Goal: Obtain resource: Download file/media

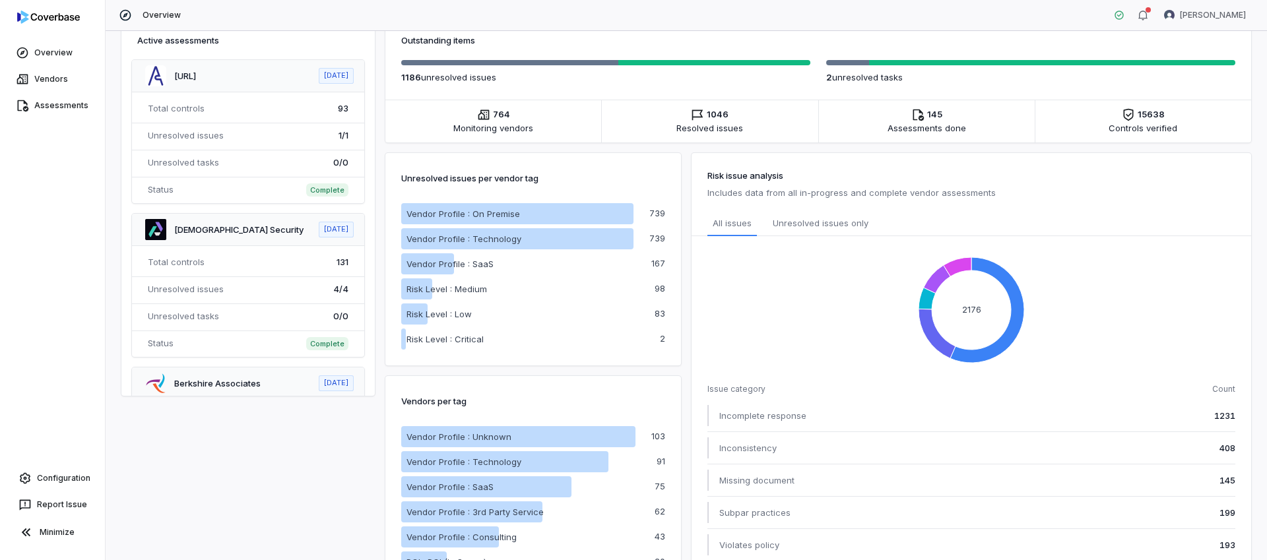
scroll to position [414, 0]
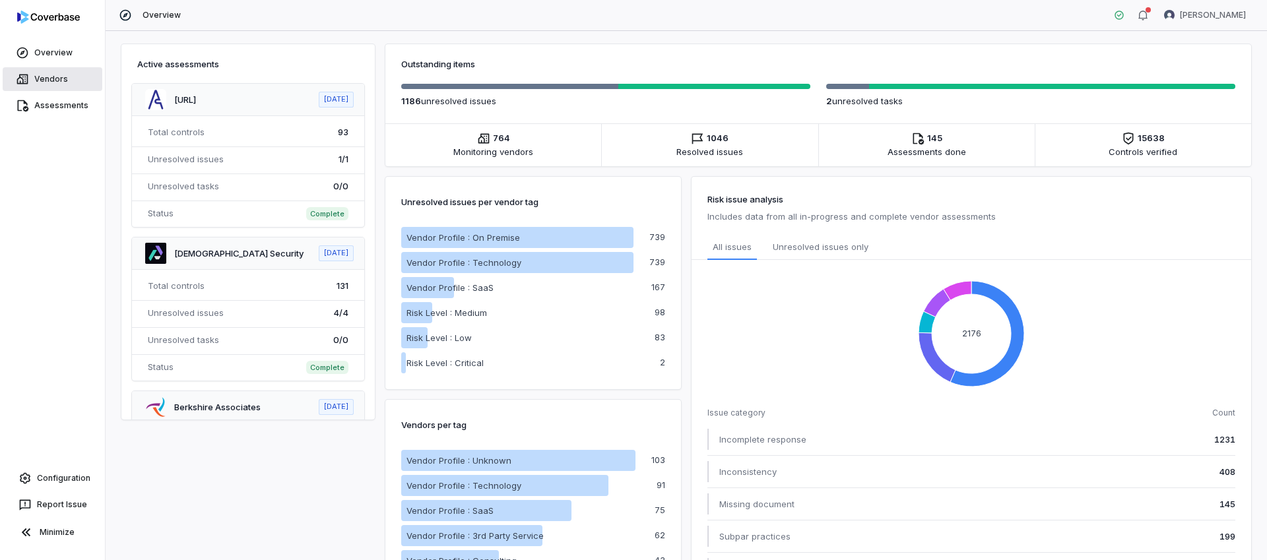
click at [43, 85] on link "Vendors" at bounding box center [53, 79] width 100 height 24
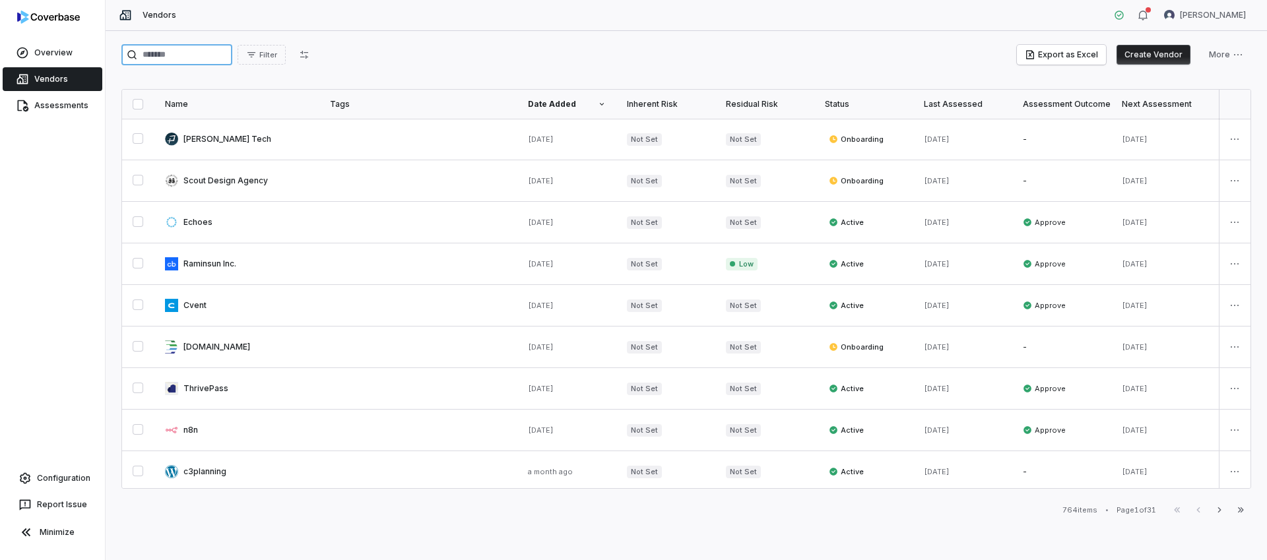
click at [170, 52] on input "search" at bounding box center [176, 54] width 111 height 21
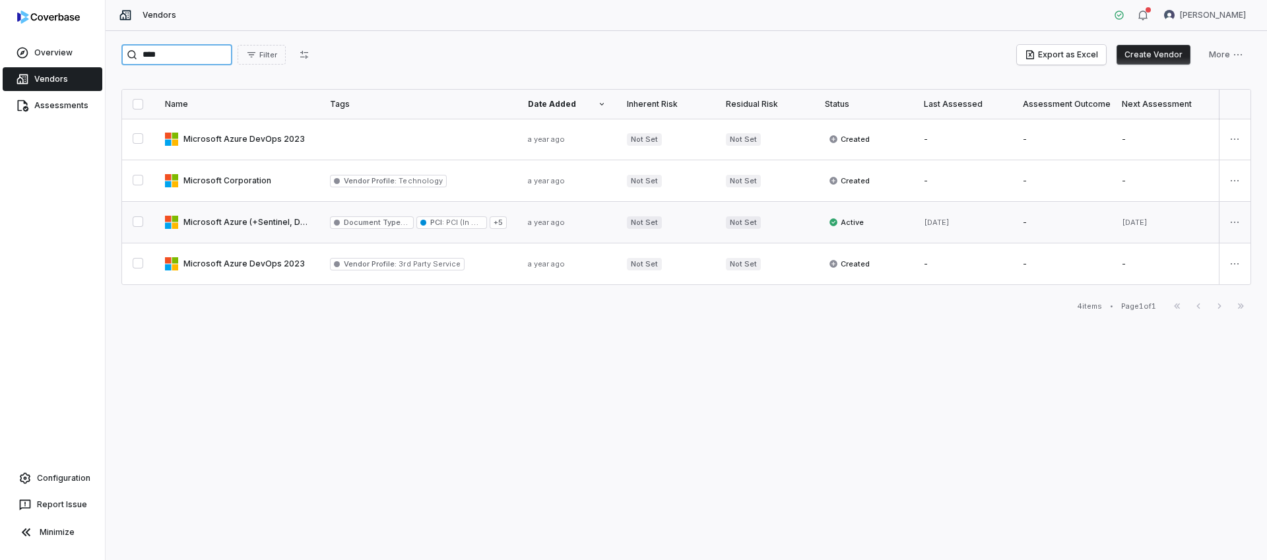
type input "****"
click at [247, 218] on link at bounding box center [236, 222] width 165 height 41
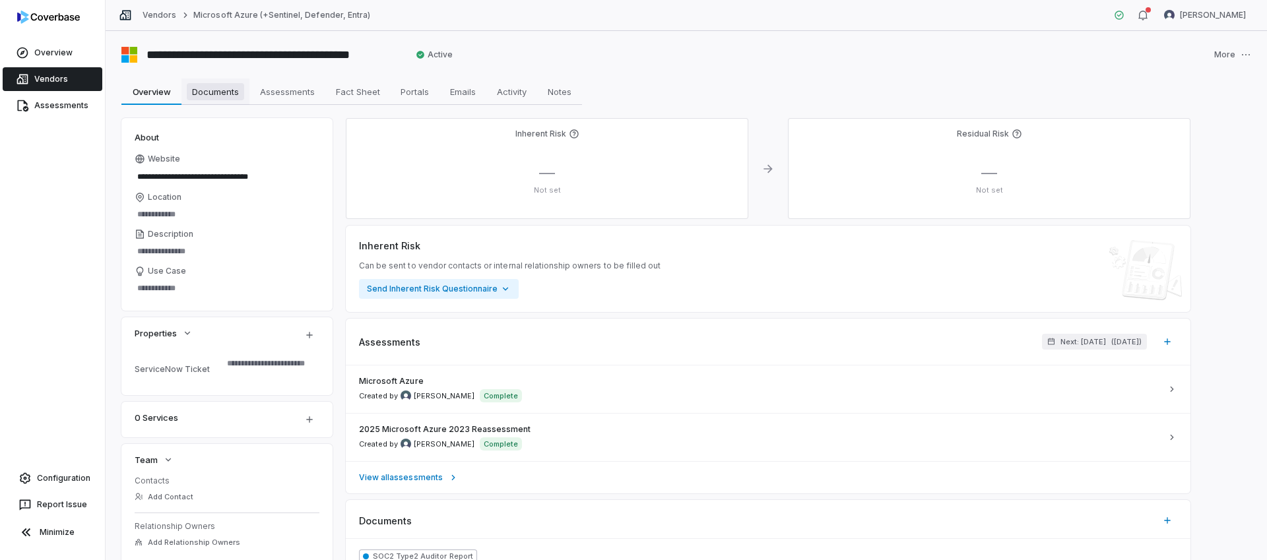
click at [222, 98] on span "Documents" at bounding box center [215, 91] width 57 height 17
type textarea "*"
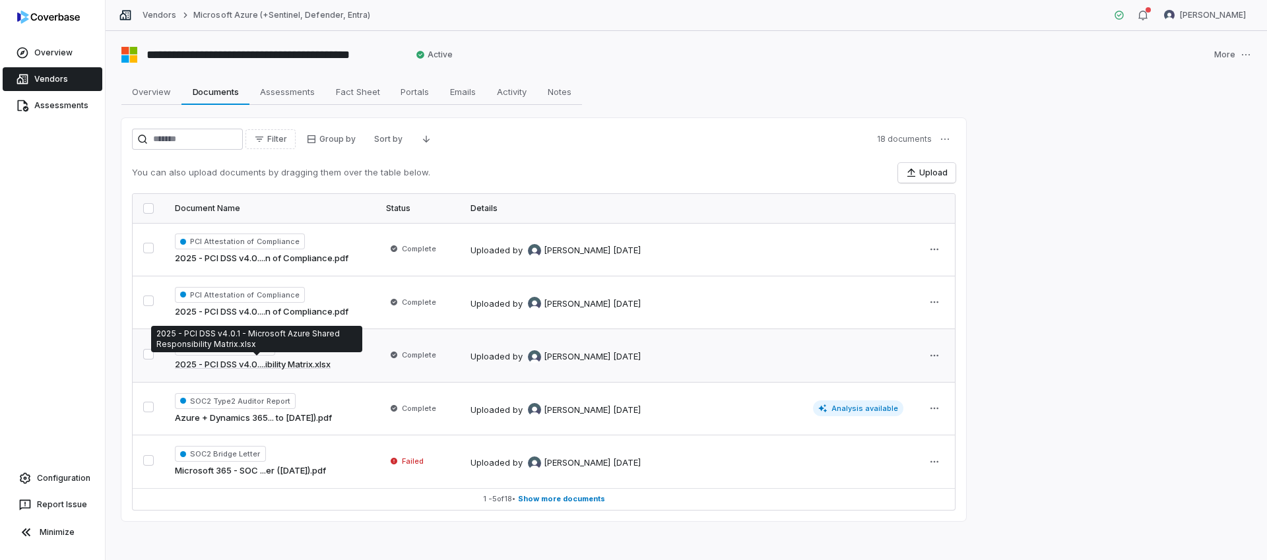
click at [309, 365] on link "2025 - PCI DSS v4.0....ibility Matrix.xlsx" at bounding box center [253, 364] width 156 height 13
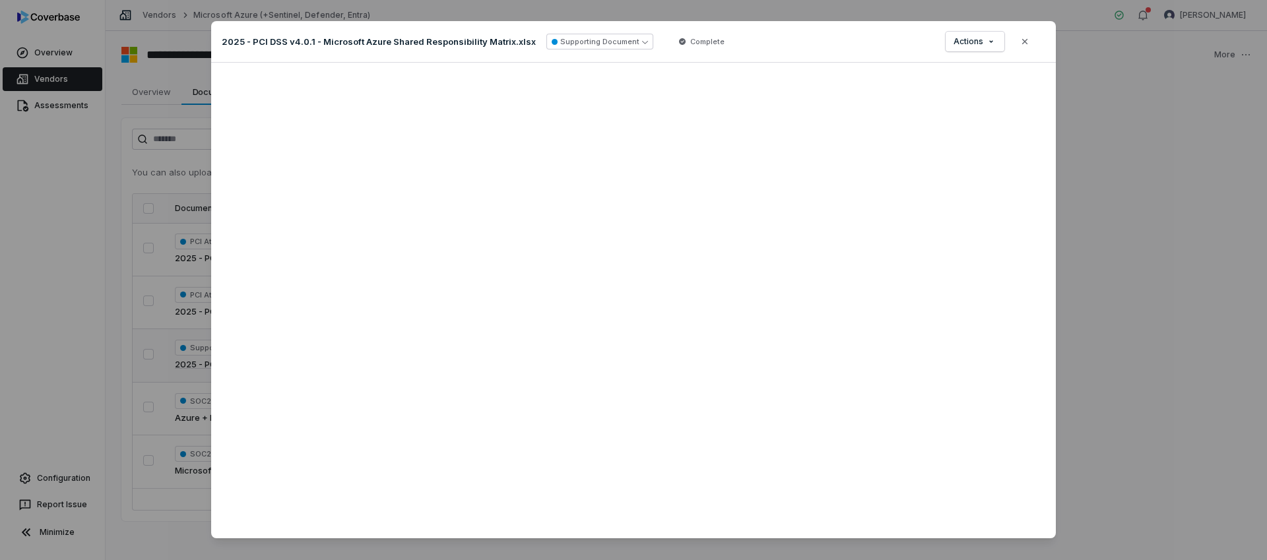
drag, startPoint x: 1031, startPoint y: 45, endPoint x: 1016, endPoint y: 49, distance: 15.2
click at [1030, 45] on button "Close" at bounding box center [1025, 42] width 28 height 28
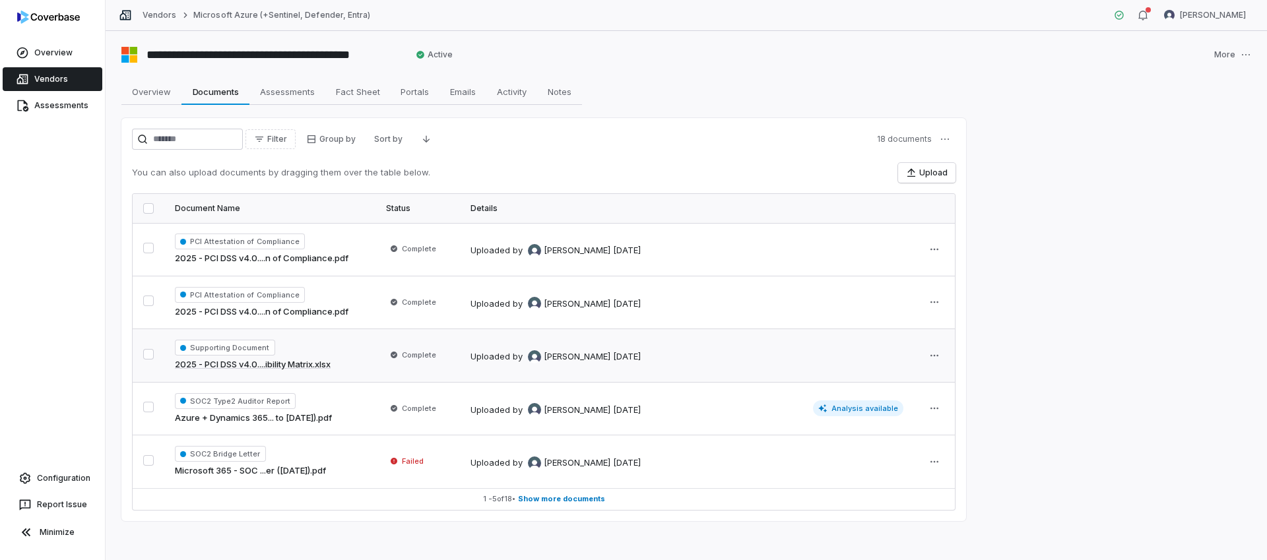
drag, startPoint x: 149, startPoint y: 301, endPoint x: 131, endPoint y: 364, distance: 65.8
click at [149, 301] on button "button" at bounding box center [148, 301] width 11 height 11
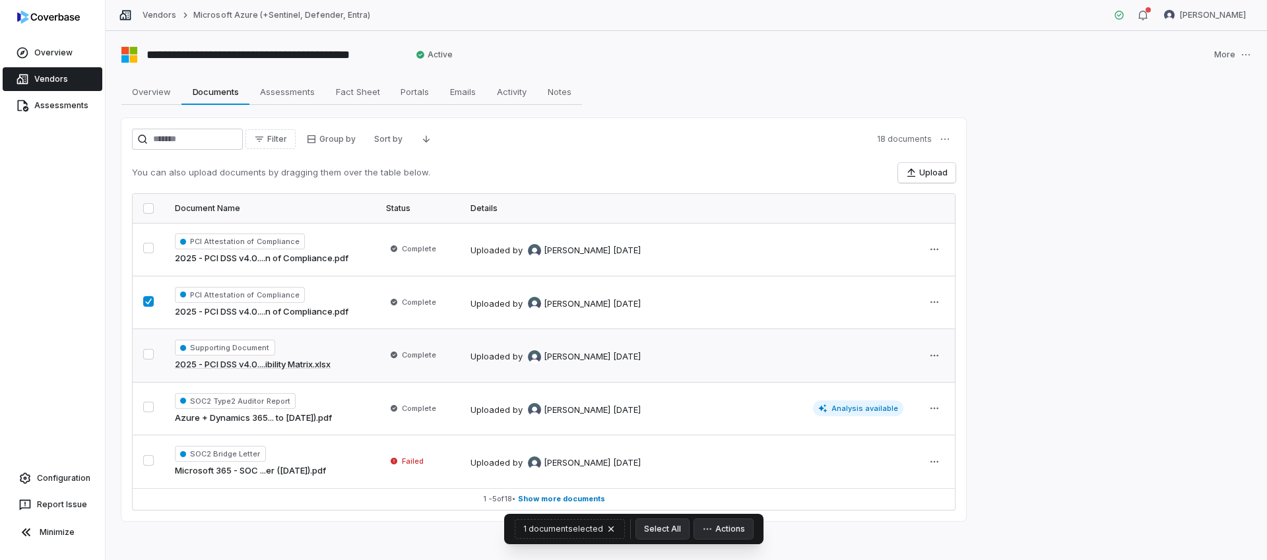
click at [144, 360] on button "button" at bounding box center [148, 354] width 11 height 11
click at [949, 135] on html "**********" at bounding box center [633, 280] width 1267 height 560
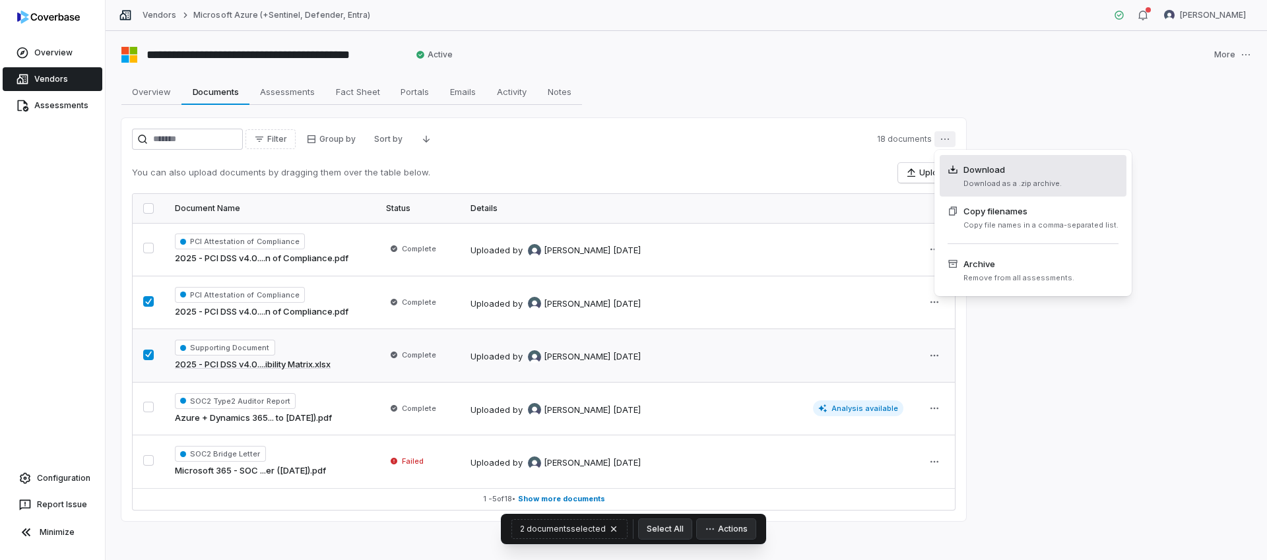
click at [1004, 177] on span "Download Download as a .zip archive." at bounding box center [1004, 176] width 114 height 26
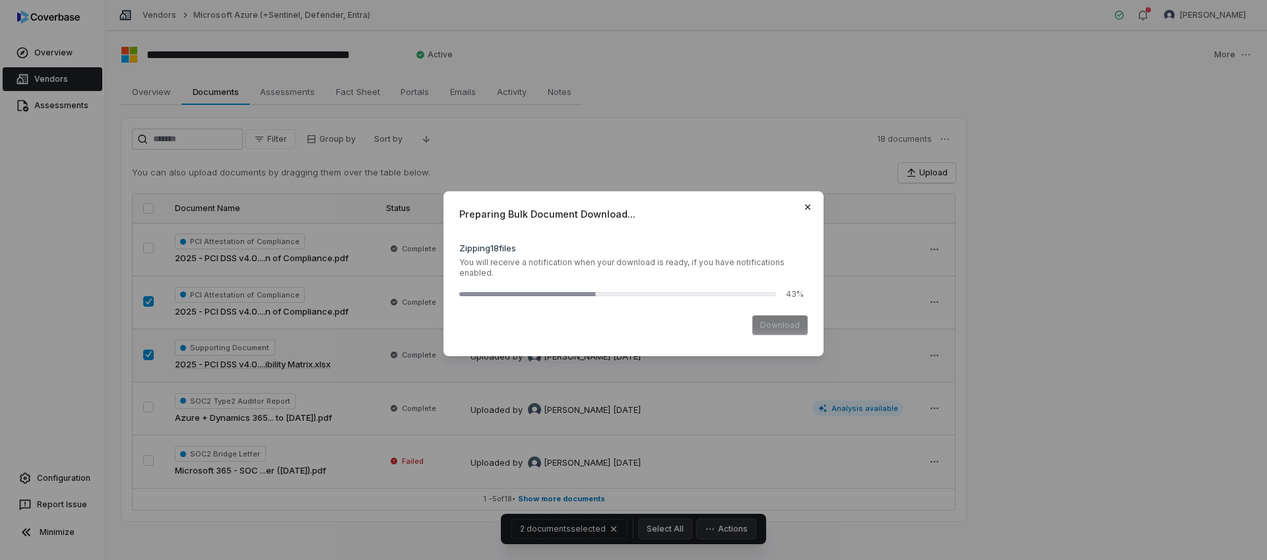
click at [807, 205] on icon "button" at bounding box center [807, 207] width 11 height 11
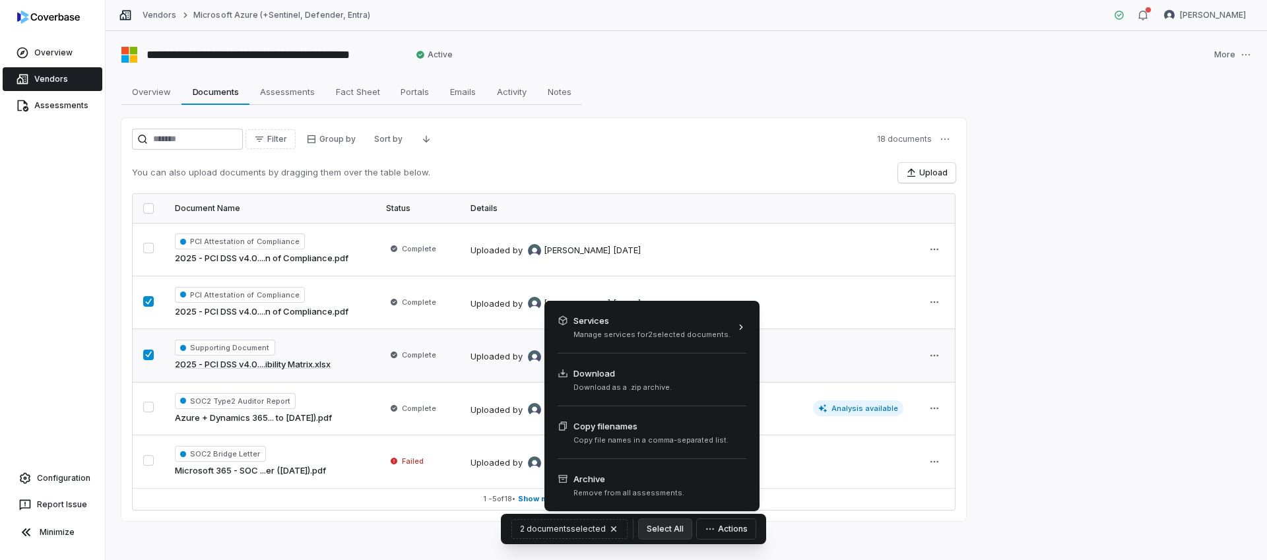
click at [730, 526] on button "Actions" at bounding box center [726, 529] width 59 height 20
click at [618, 383] on span "Download as a .zip archive." at bounding box center [622, 388] width 98 height 10
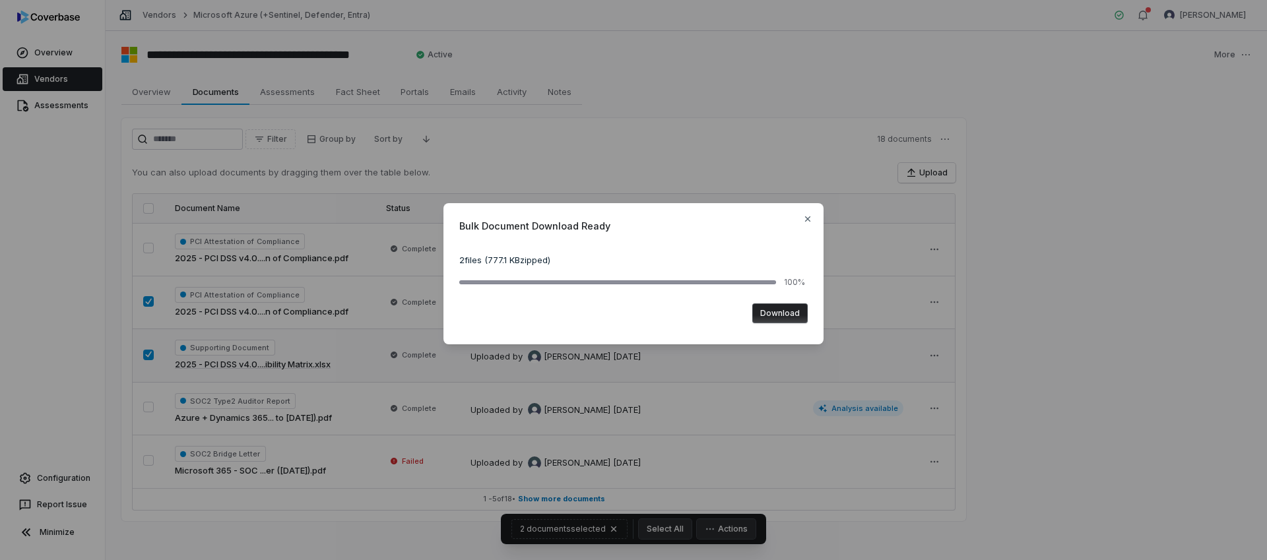
click at [786, 307] on button "Download" at bounding box center [779, 313] width 55 height 20
click at [799, 314] on button "Download" at bounding box center [779, 313] width 55 height 20
click at [806, 218] on icon "button" at bounding box center [807, 219] width 11 height 11
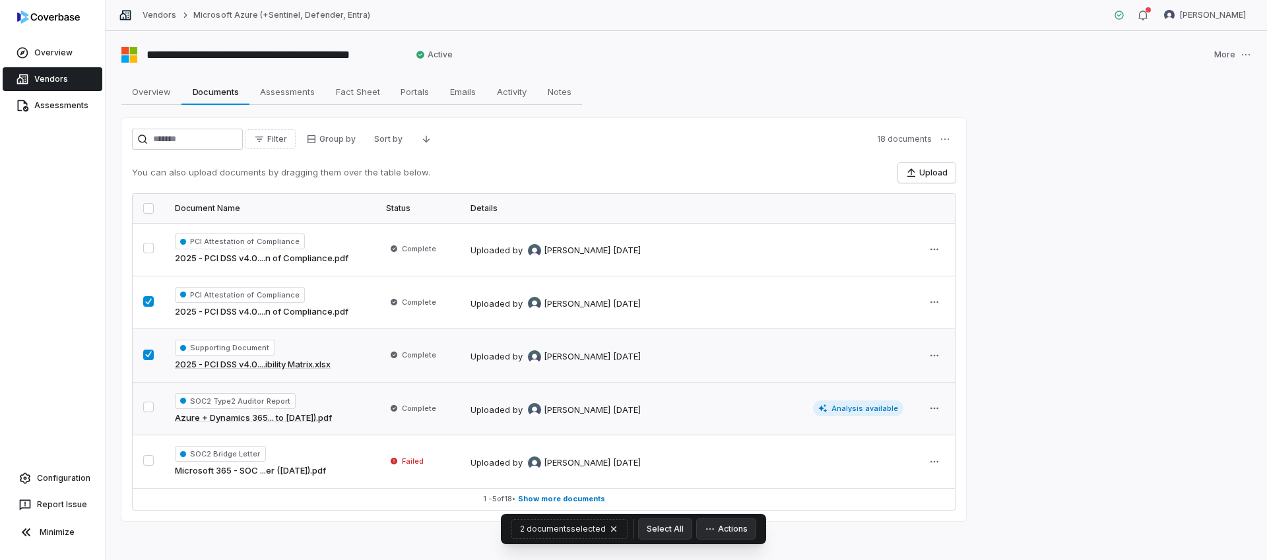
scroll to position [3, 0]
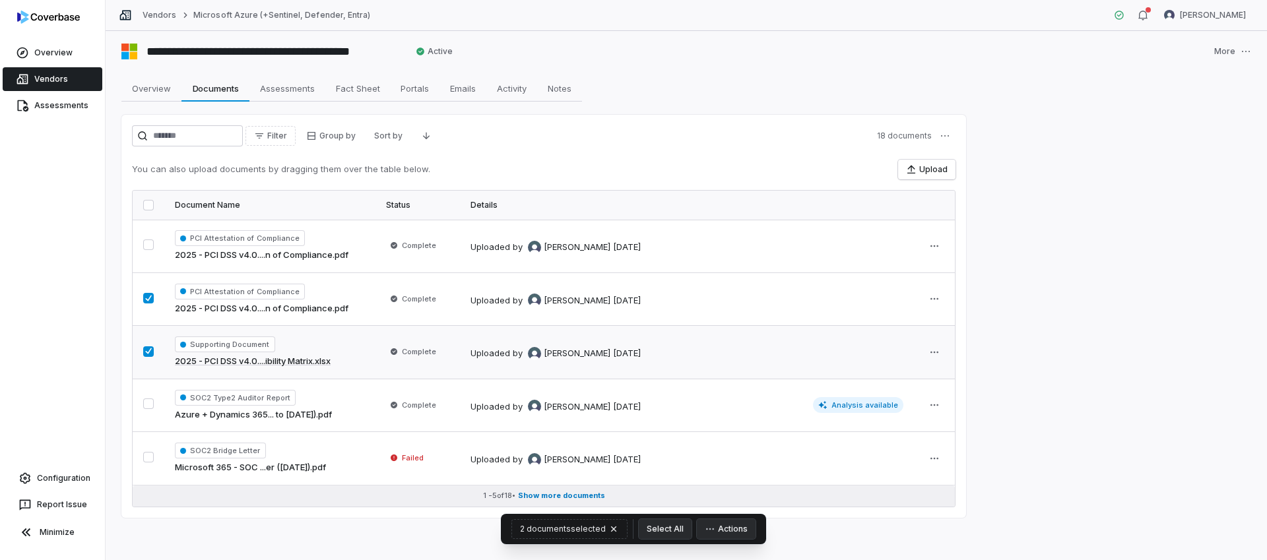
click at [546, 499] on span "Show more documents" at bounding box center [561, 496] width 87 height 10
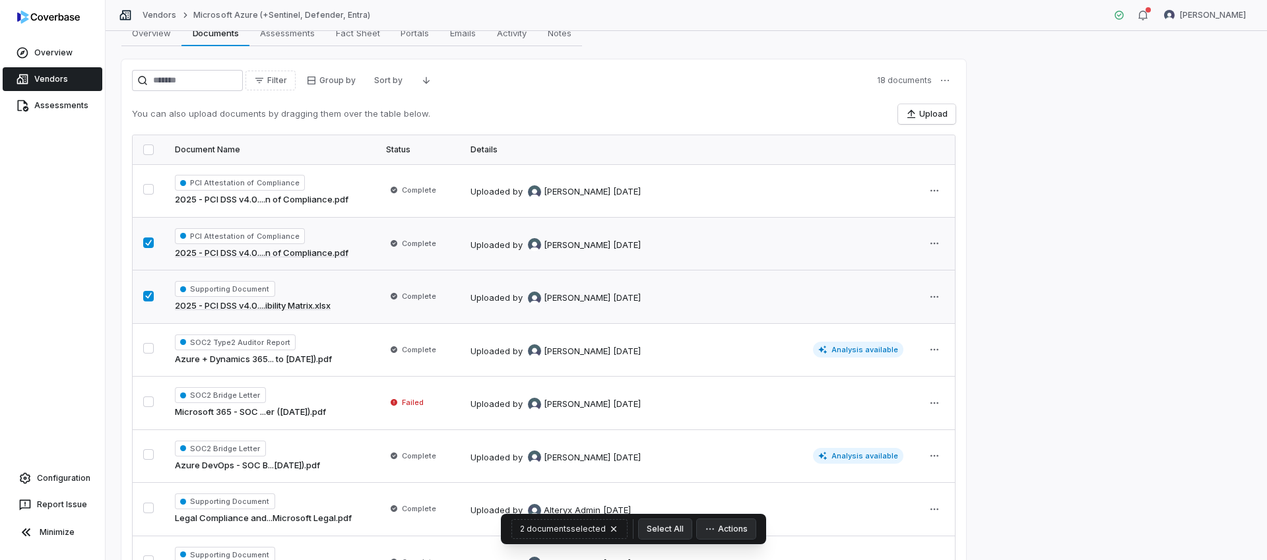
scroll to position [0, 0]
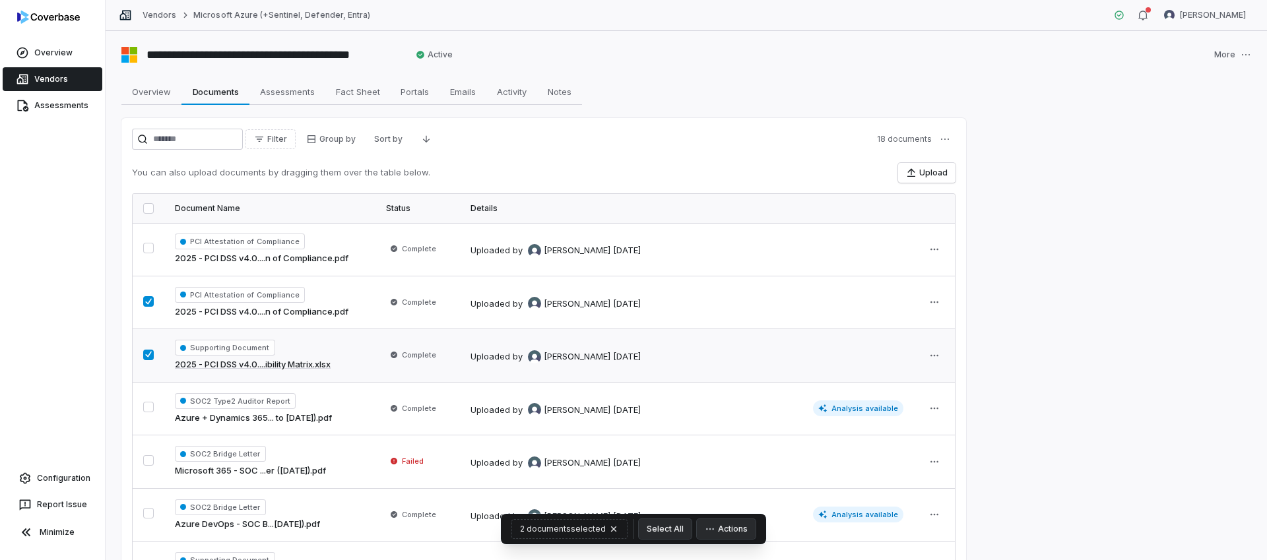
drag, startPoint x: 385, startPoint y: 206, endPoint x: 378, endPoint y: 206, distance: 7.3
click at [381, 206] on th "Status" at bounding box center [417, 208] width 84 height 29
click at [296, 89] on span "Assessments" at bounding box center [287, 91] width 65 height 17
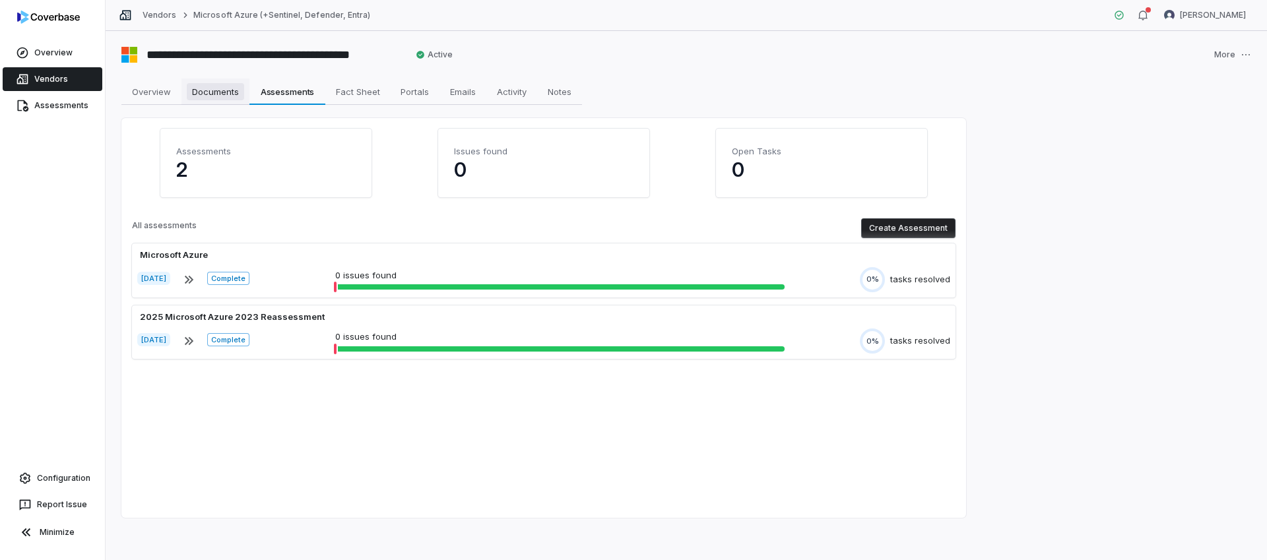
click at [228, 92] on span "Documents" at bounding box center [215, 91] width 57 height 17
